Goal: Information Seeking & Learning: Learn about a topic

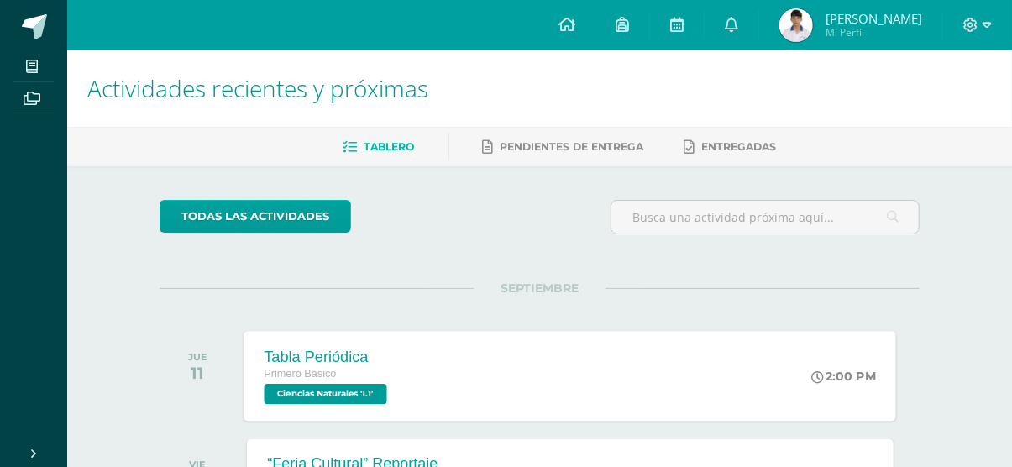
click at [344, 393] on span "Ciencias Naturales '1.1'" at bounding box center [326, 394] width 123 height 20
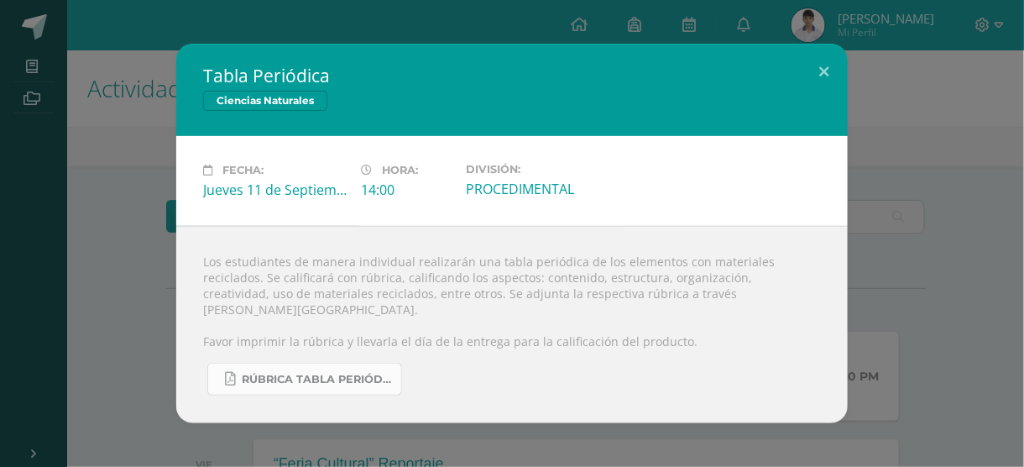
click at [322, 373] on span "RÚBRICA TABLA PERIÓDICA.pdf" at bounding box center [317, 379] width 151 height 13
click at [826, 76] on button at bounding box center [824, 72] width 48 height 57
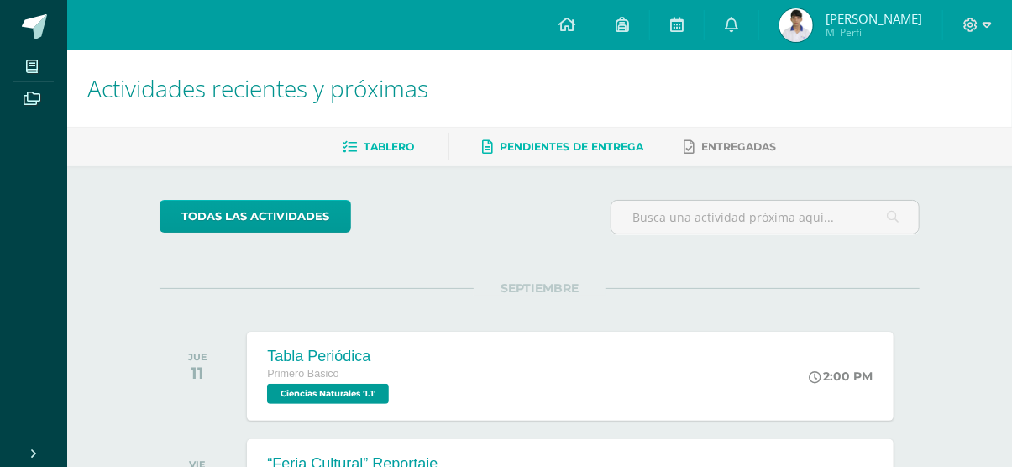
click at [555, 142] on span "Pendientes de entrega" at bounding box center [572, 146] width 144 height 13
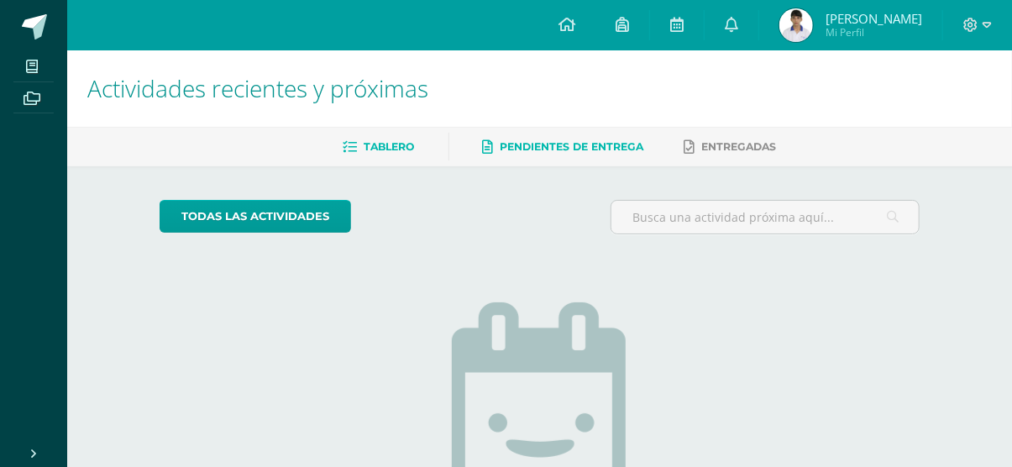
click at [402, 141] on span "Tablero" at bounding box center [389, 146] width 50 height 13
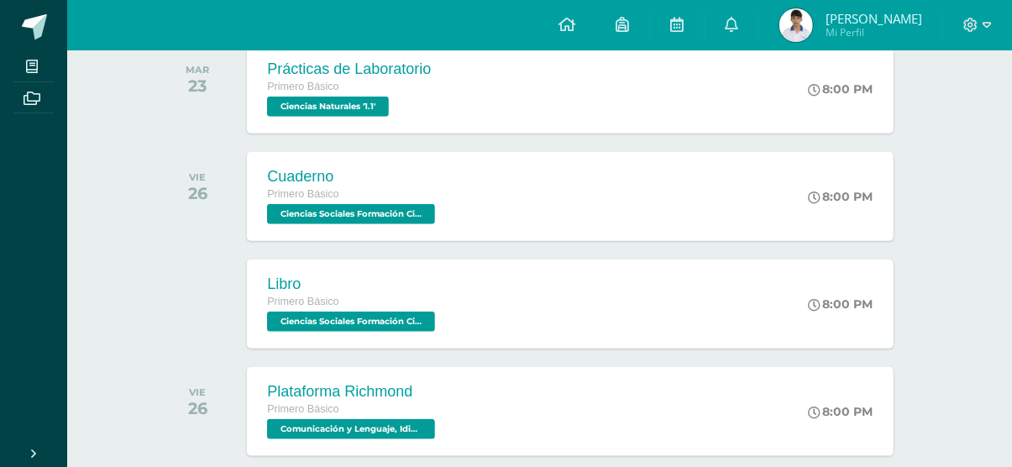
scroll to position [621, 0]
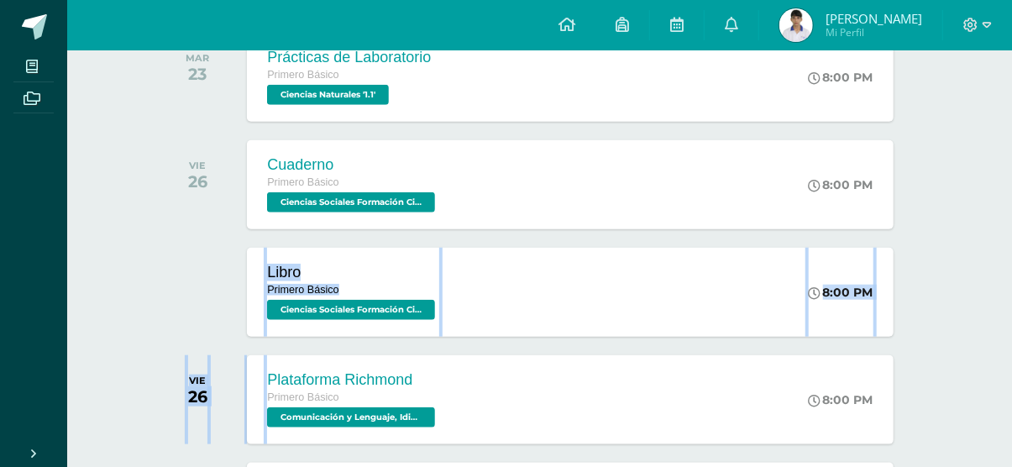
drag, startPoint x: 324, startPoint y: 357, endPoint x: 390, endPoint y: 237, distance: 136.8
click at [390, 237] on div "SEPTIEMBRE JUE 11 Tabla Periódica Primero Básico Ciencias Naturales '1.1' 2:00 …" at bounding box center [540, 111] width 760 height 888
click at [546, 274] on div "Libro Primero Básico Ciencias Sociales Formación Ciudadana e Interculturalidad …" at bounding box center [570, 292] width 652 height 90
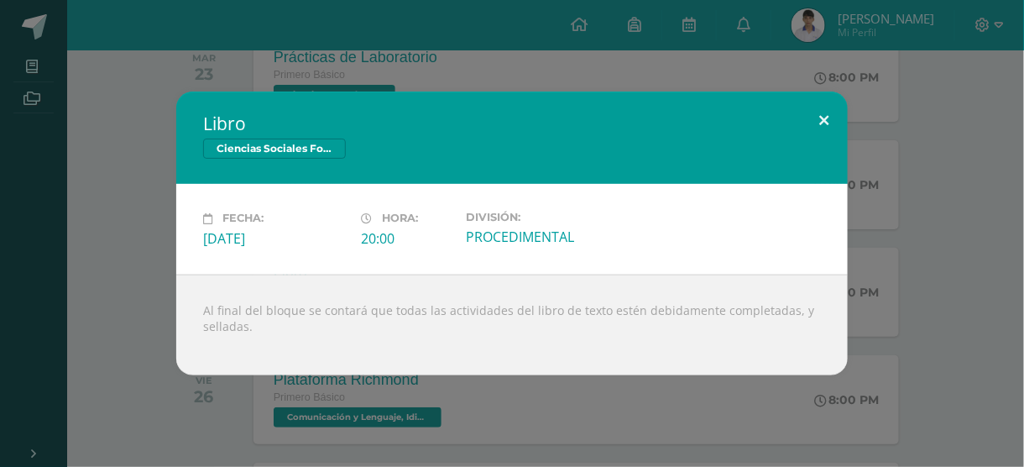
click at [824, 116] on button at bounding box center [824, 120] width 48 height 57
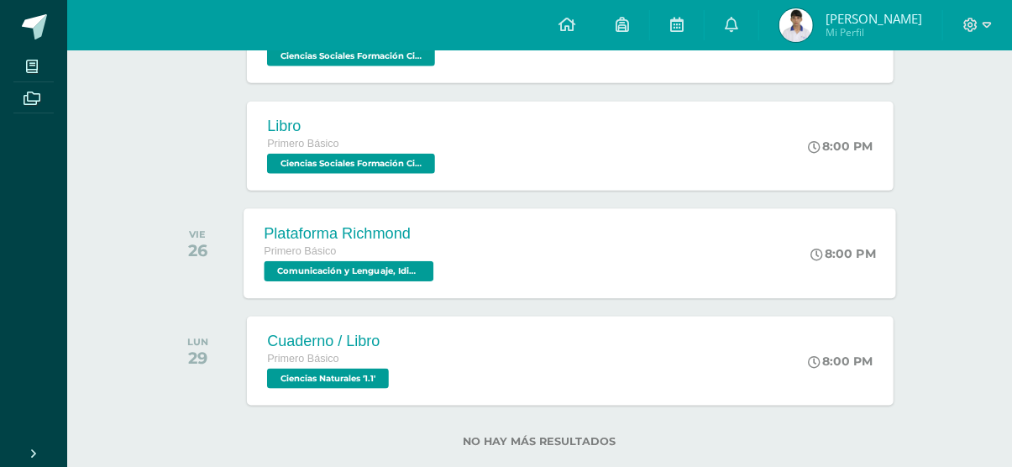
scroll to position [801, 0]
